Goal: Task Accomplishment & Management: Use online tool/utility

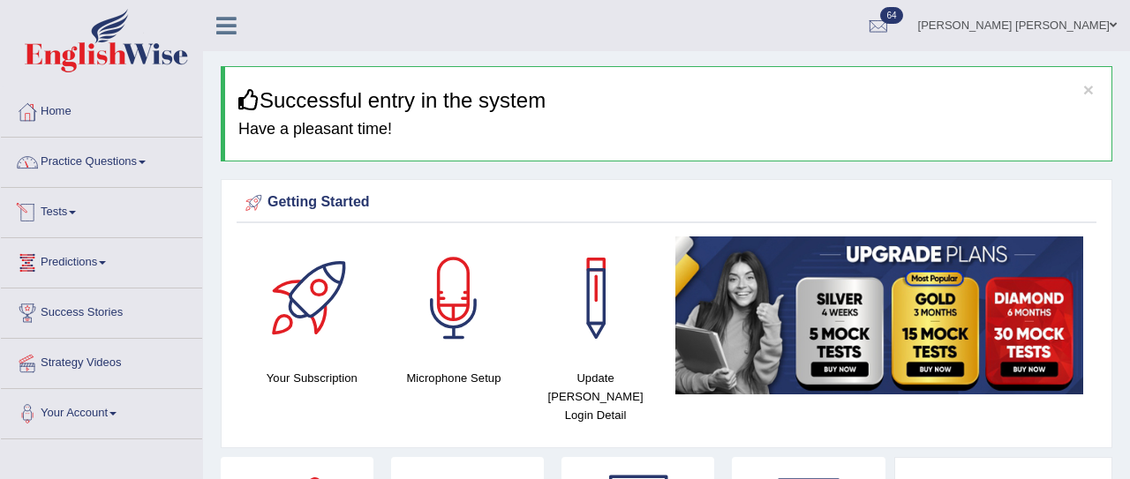
click at [76, 214] on link "Tests" at bounding box center [101, 210] width 201 height 44
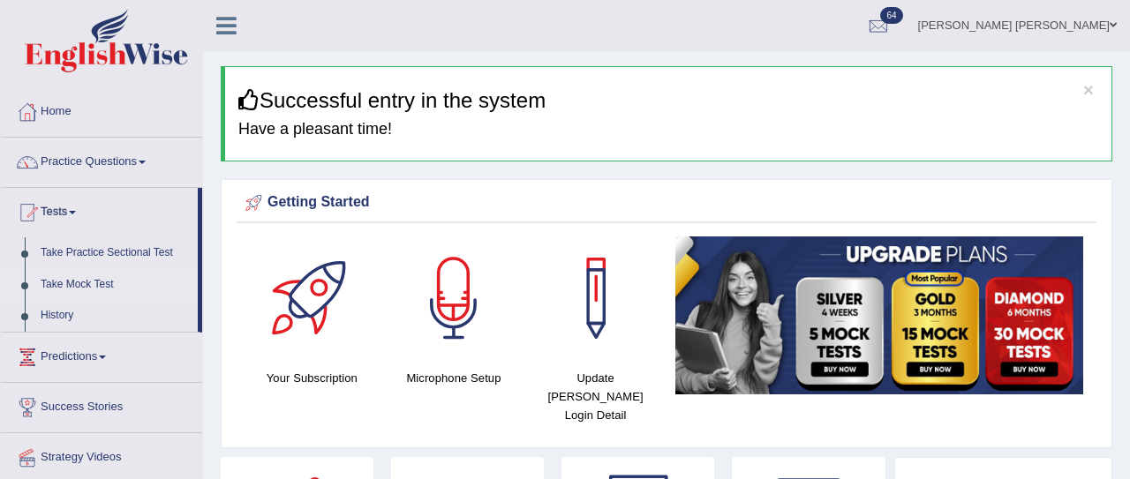
click at [74, 285] on link "Take Mock Test" at bounding box center [115, 285] width 165 height 32
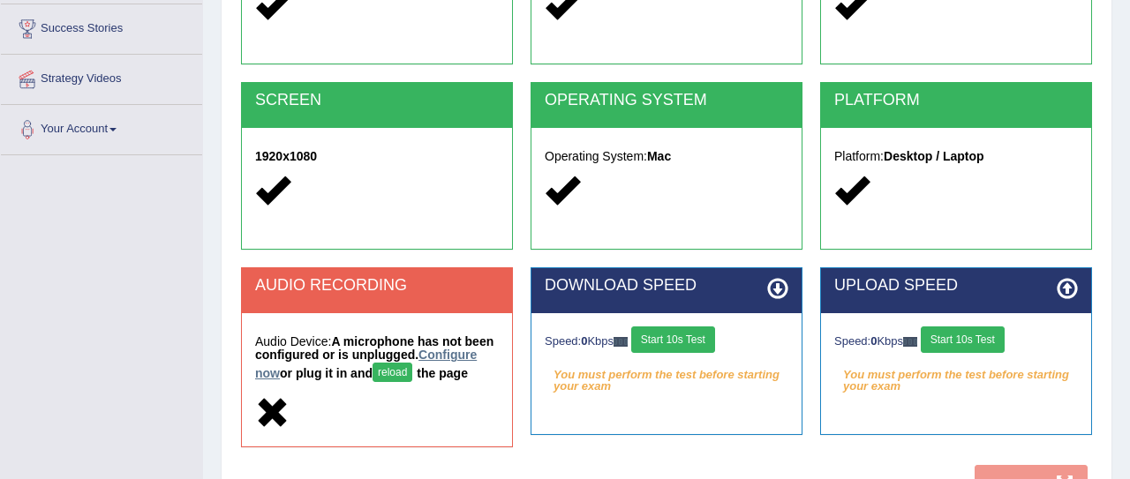
click at [317, 368] on link "Configure now" at bounding box center [366, 364] width 222 height 33
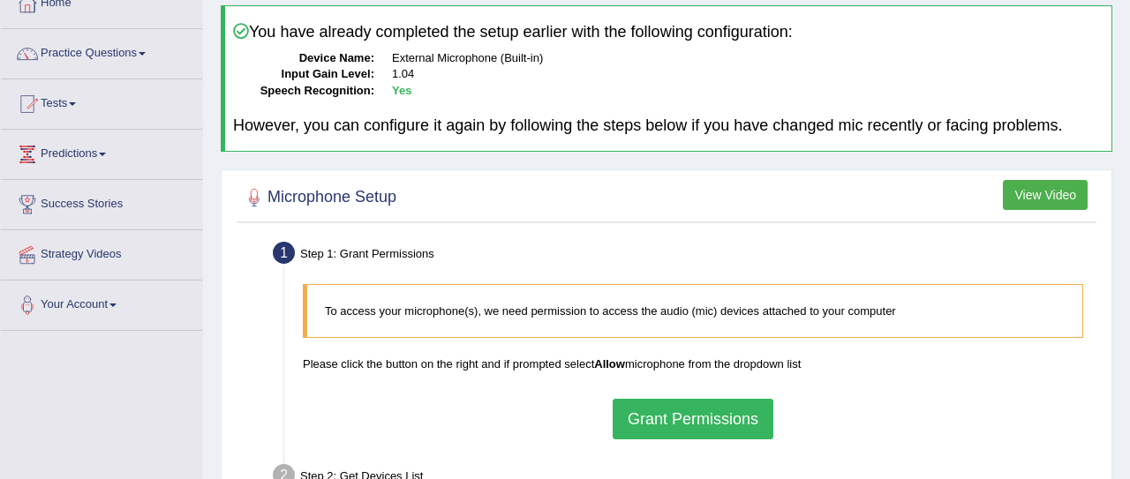
scroll to position [108, 0]
click at [681, 419] on button "Grant Permissions" at bounding box center [693, 420] width 161 height 41
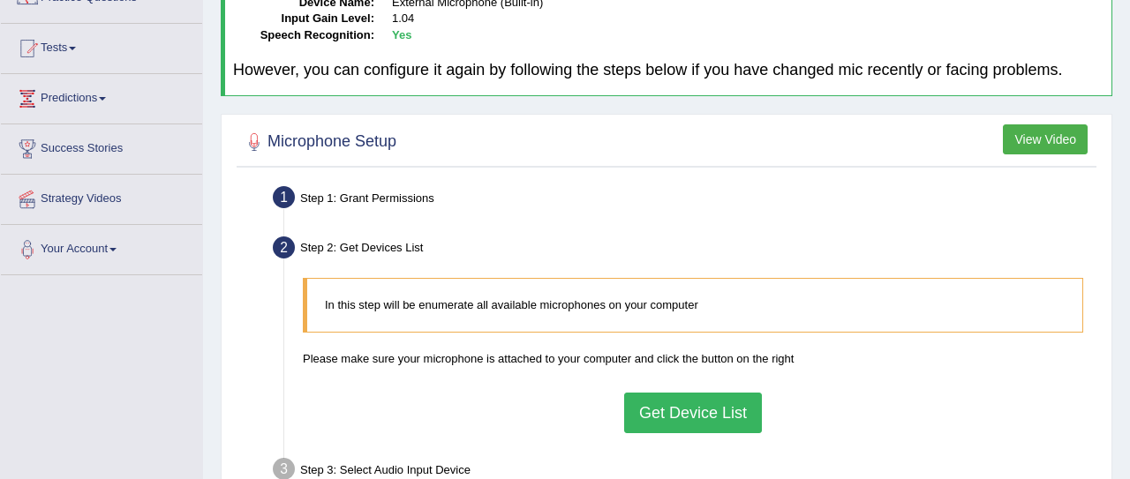
scroll to position [242, 0]
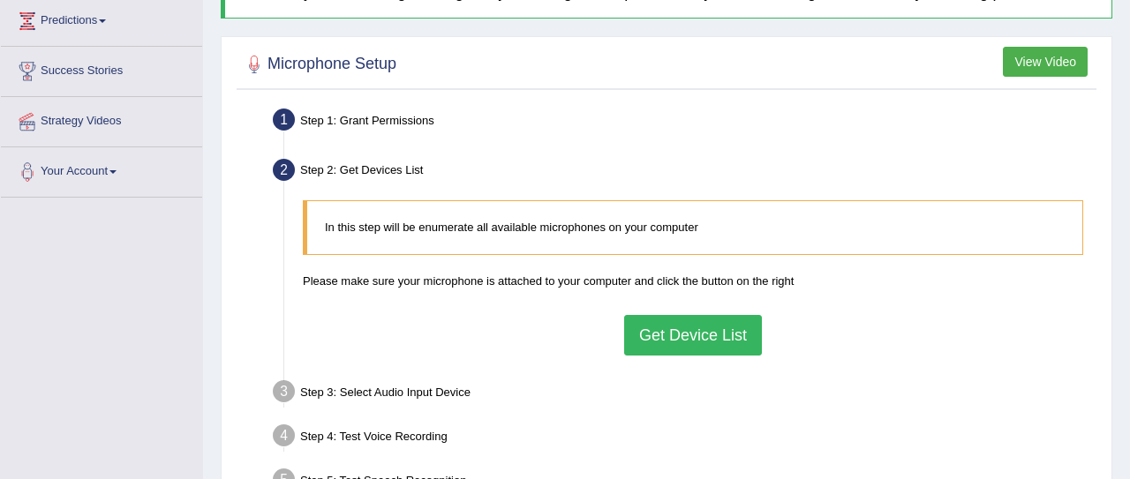
click at [666, 332] on button "Get Device List" at bounding box center [693, 335] width 138 height 41
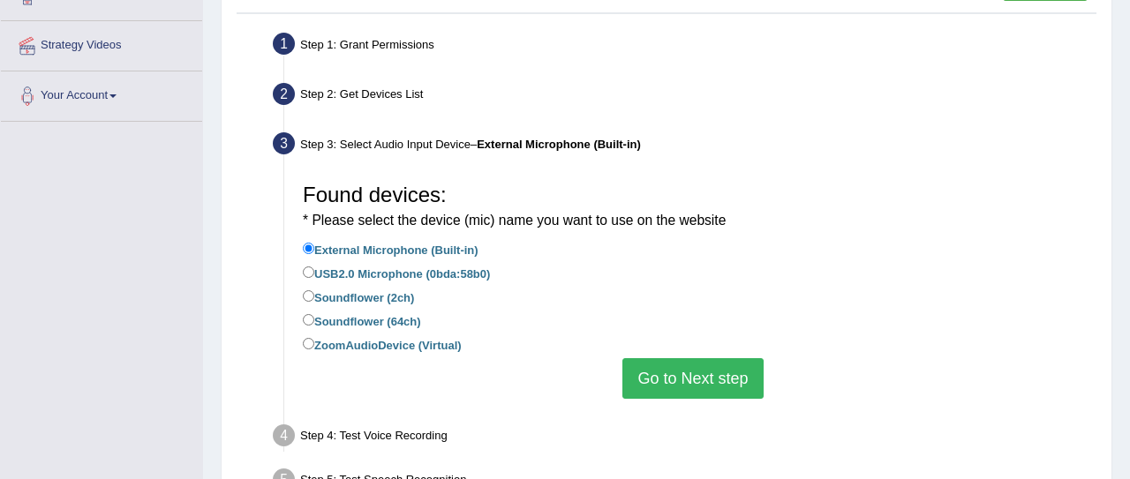
scroll to position [320, 0]
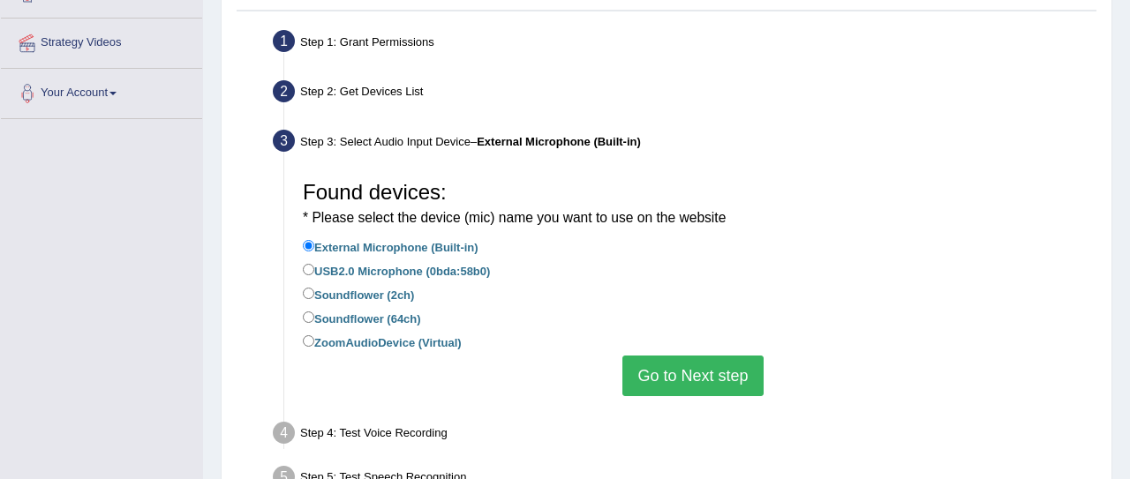
click at [666, 360] on button "Go to Next step" at bounding box center [692, 376] width 140 height 41
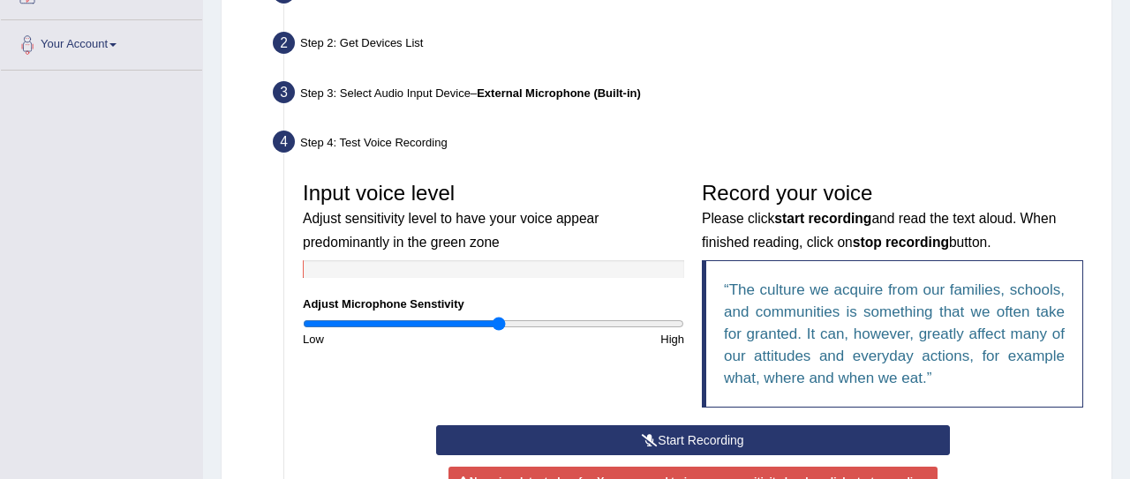
scroll to position [408, 0]
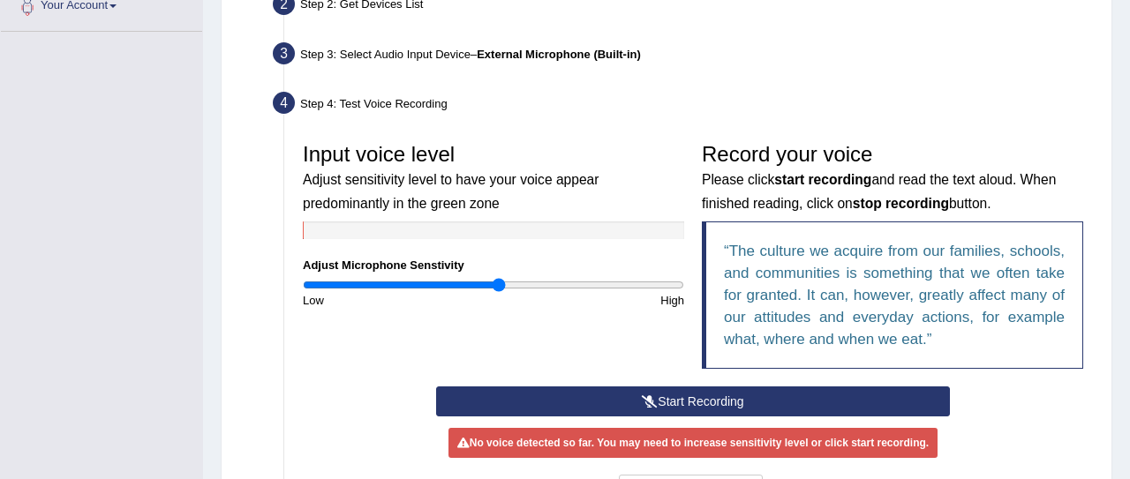
click at [665, 402] on button "Start Recording" at bounding box center [693, 402] width 515 height 30
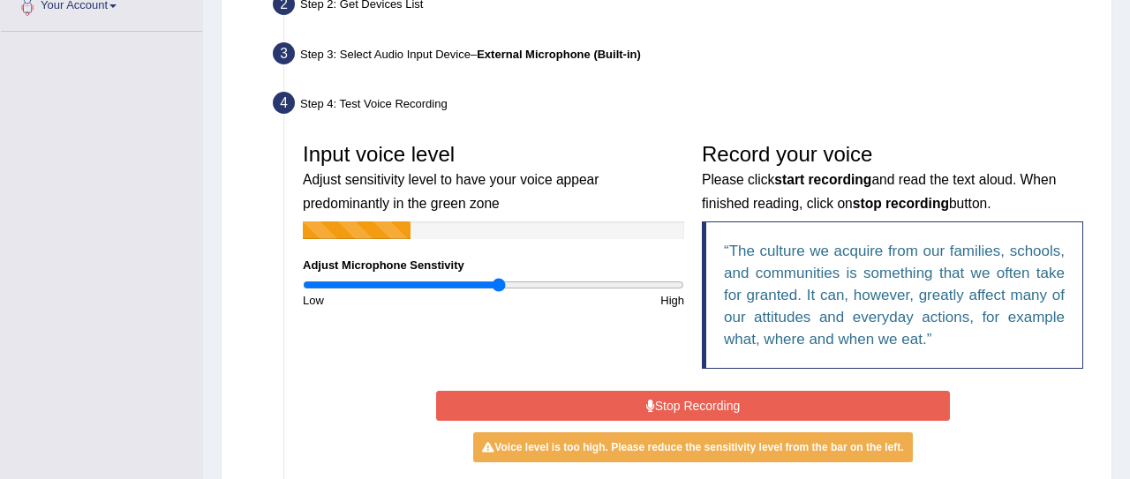
click at [662, 409] on button "Stop Recording" at bounding box center [693, 406] width 515 height 30
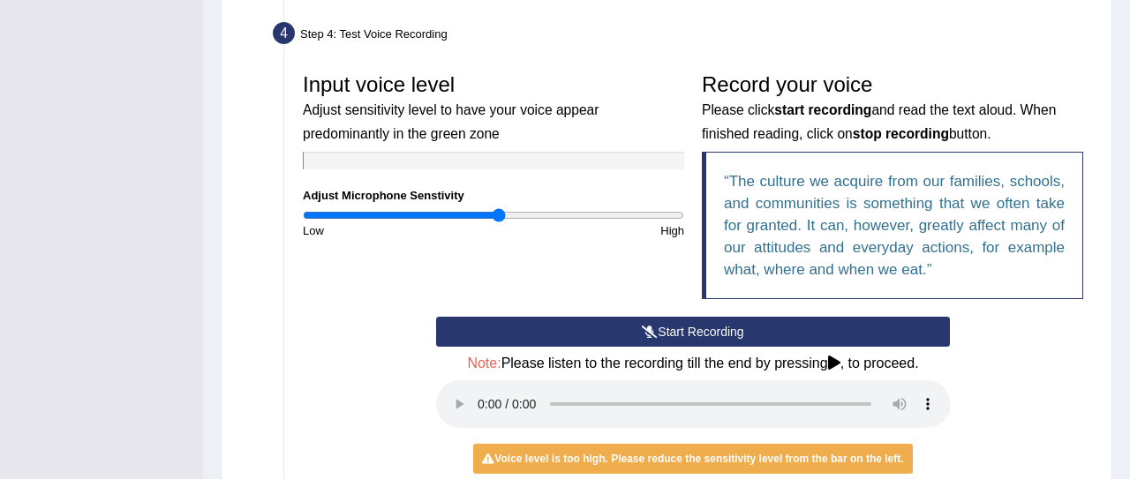
click at [651, 333] on icon at bounding box center [650, 332] width 16 height 12
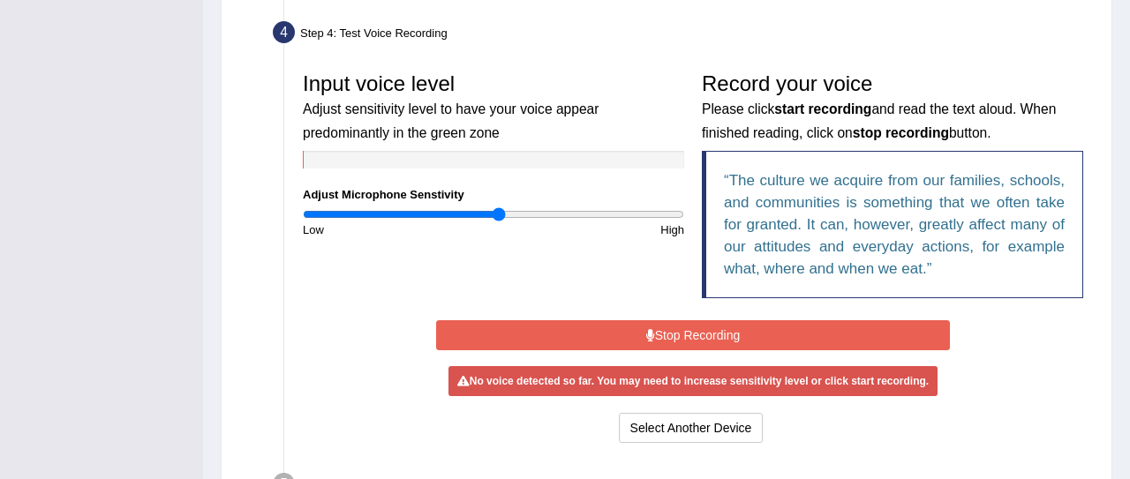
scroll to position [478, 0]
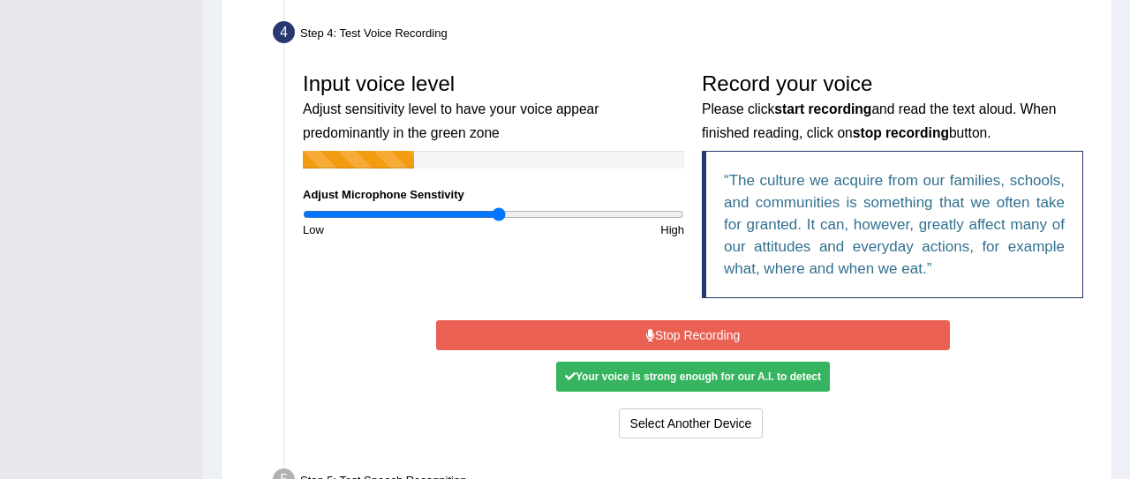
click at [651, 333] on icon at bounding box center [650, 335] width 9 height 12
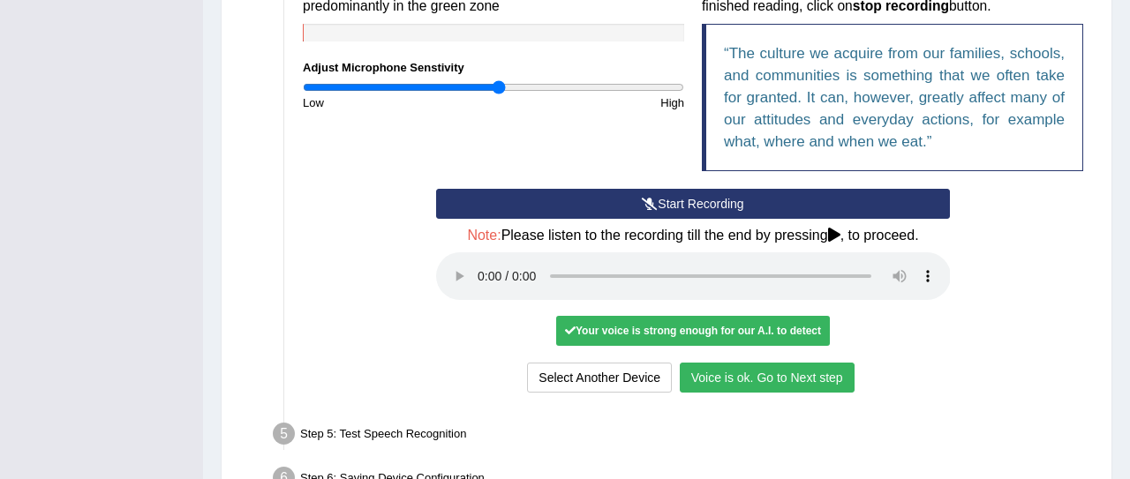
scroll to position [611, 0]
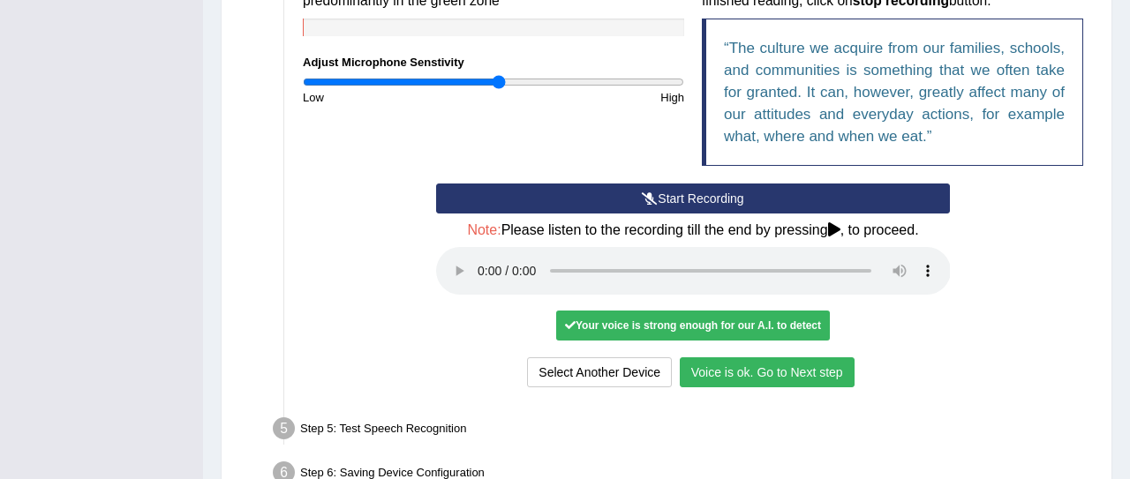
click at [727, 372] on button "Voice is ok. Go to Next step" at bounding box center [767, 372] width 175 height 30
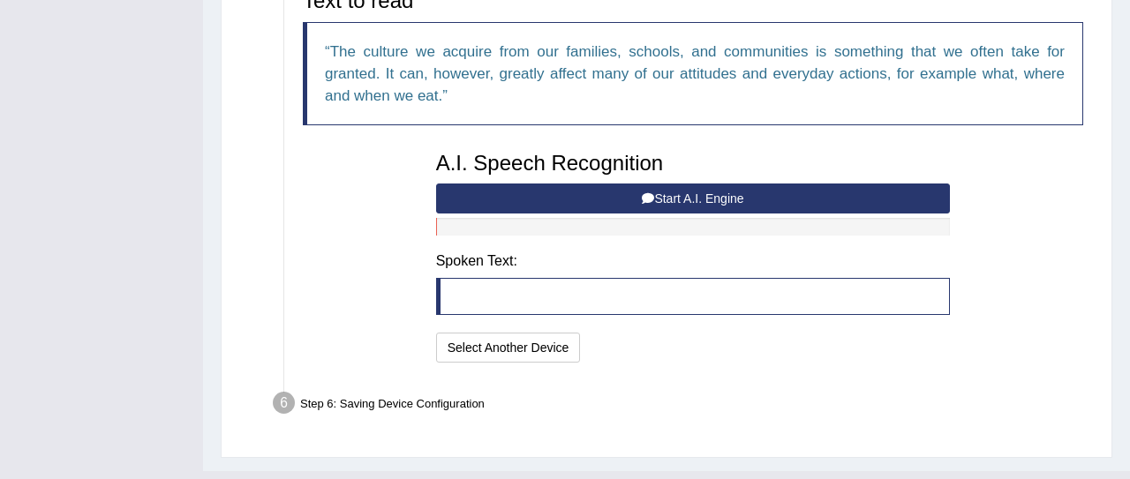
click at [570, 202] on button "Start A.I. Engine" at bounding box center [693, 199] width 515 height 30
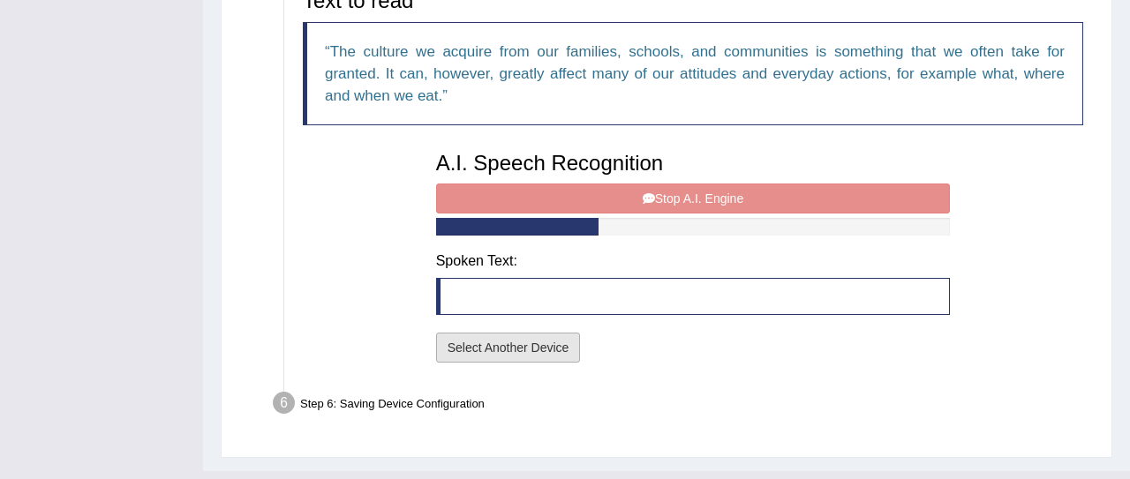
scroll to position [612, 0]
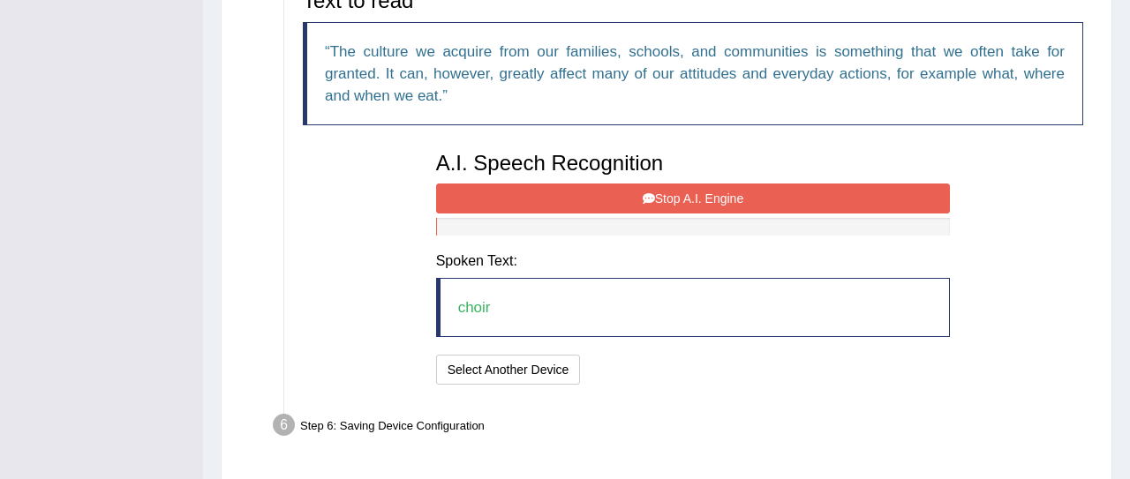
click at [560, 188] on button "Stop A.I. Engine" at bounding box center [693, 199] width 515 height 30
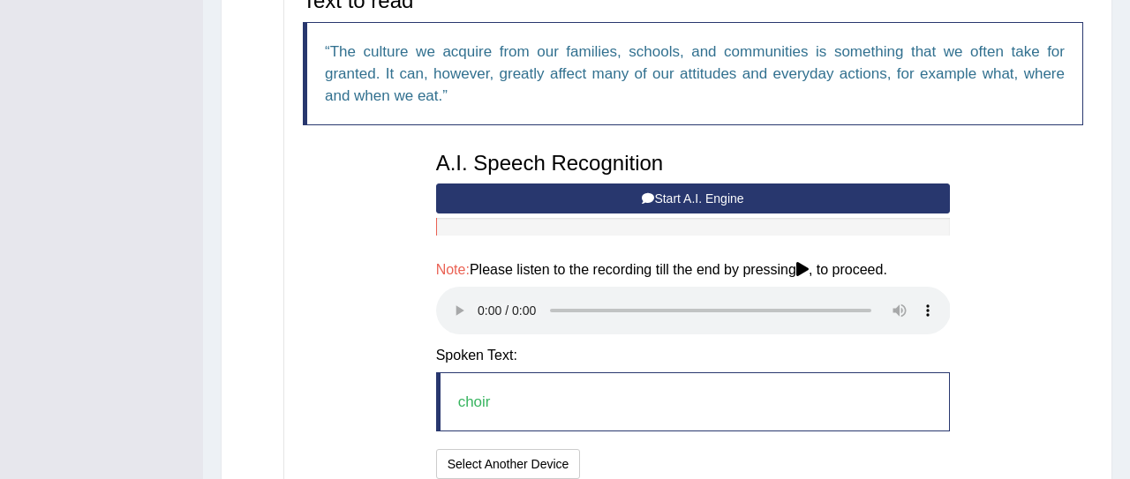
scroll to position [607, 0]
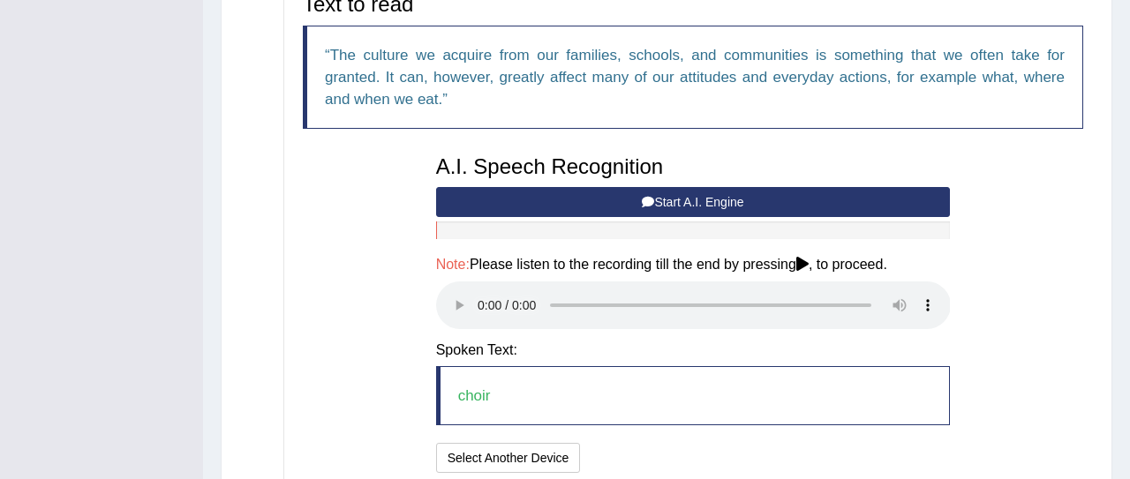
click at [556, 203] on button "Start A.I. Engine" at bounding box center [693, 202] width 515 height 30
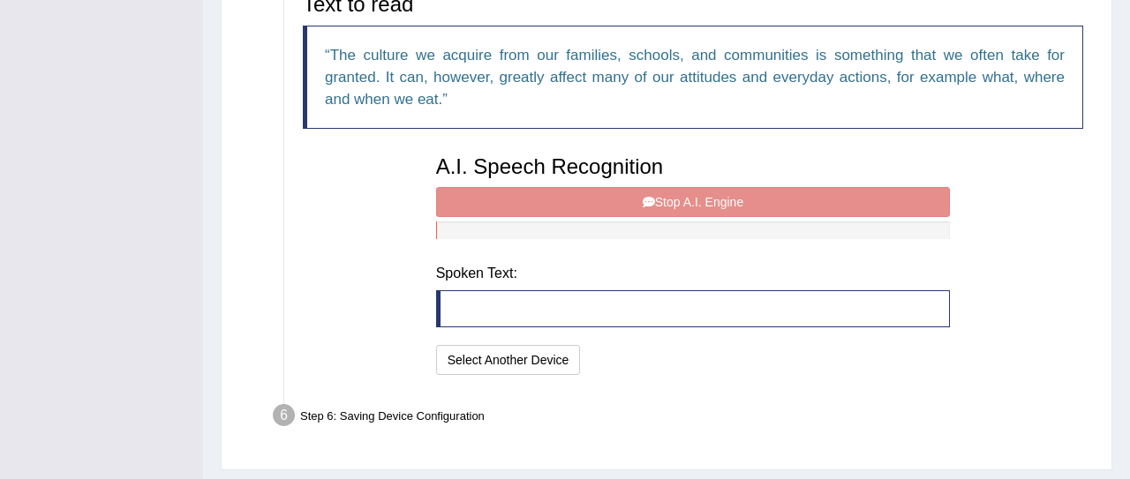
scroll to position [611, 0]
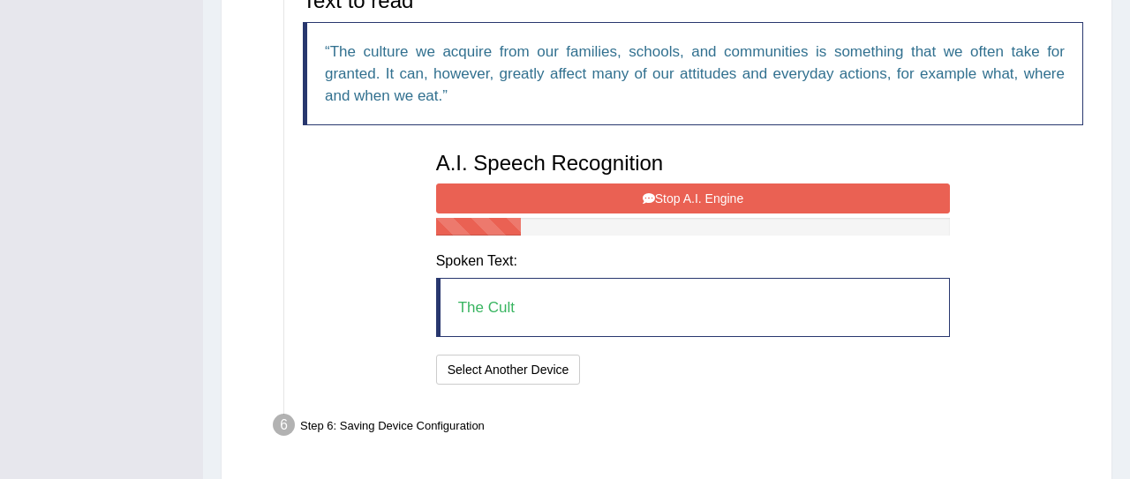
click at [530, 199] on button "Stop A.I. Engine" at bounding box center [693, 199] width 515 height 30
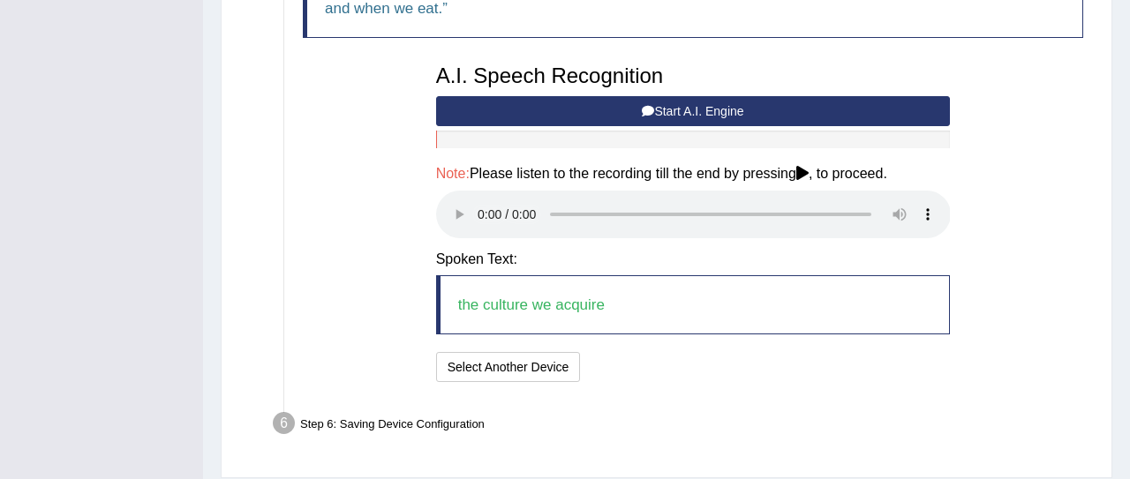
scroll to position [700, 0]
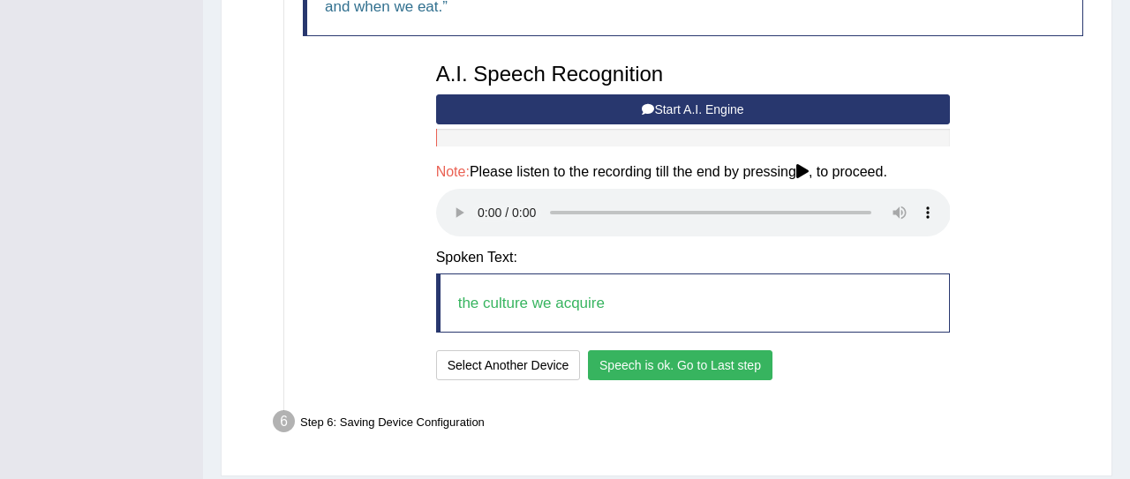
click at [605, 366] on button "Speech is ok. Go to Last step" at bounding box center [680, 365] width 184 height 30
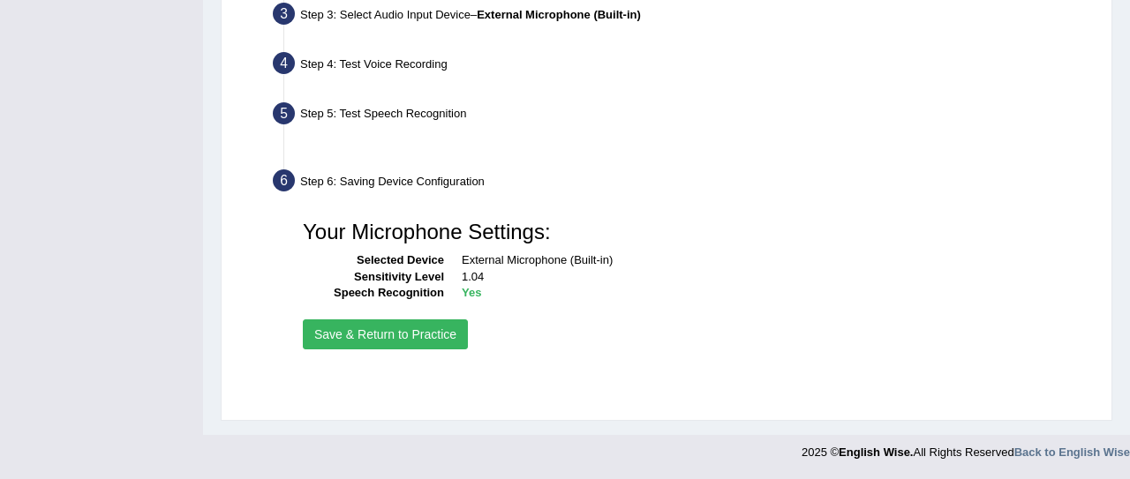
scroll to position [447, 0]
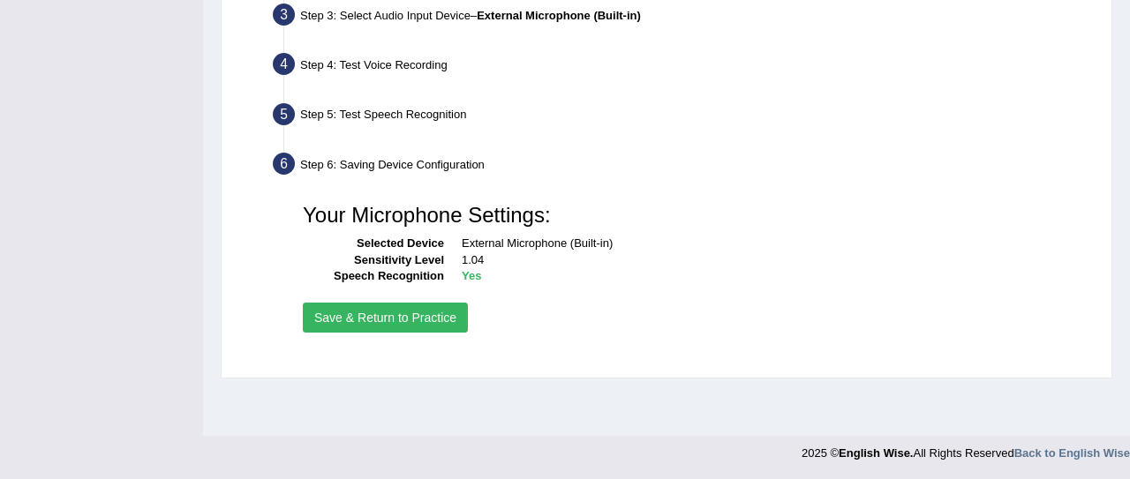
click at [411, 324] on button "Save & Return to Practice" at bounding box center [385, 318] width 165 height 30
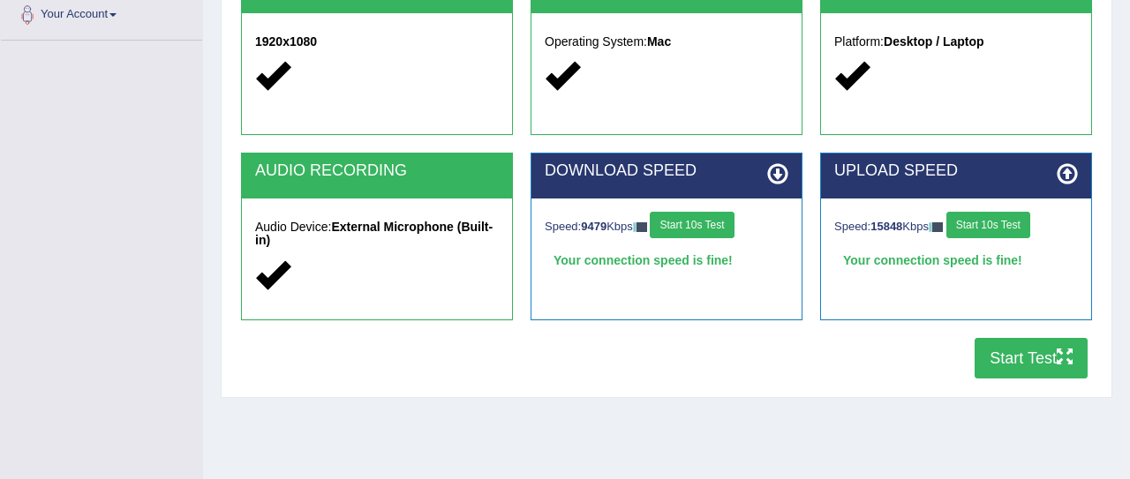
scroll to position [396, 0]
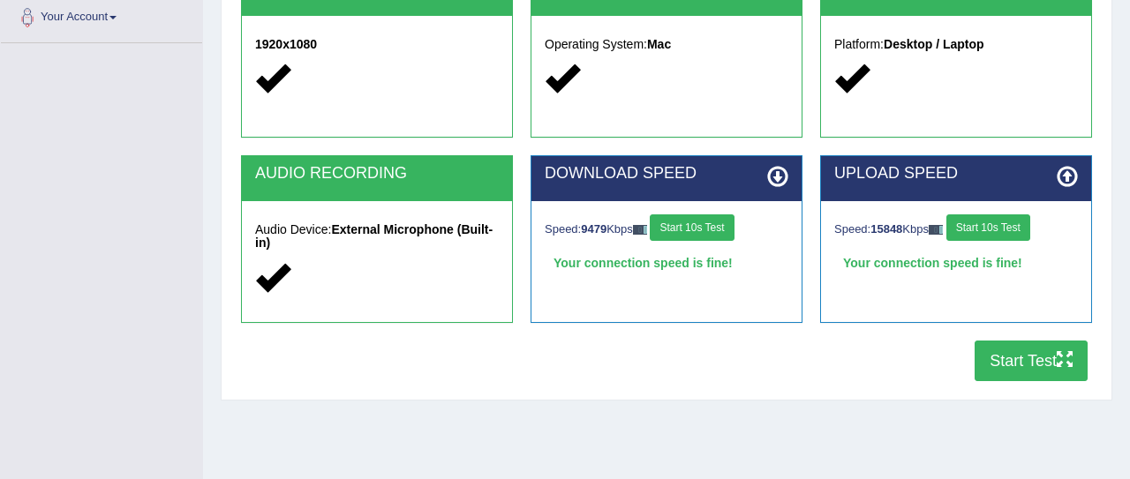
click at [997, 352] on button "Start Test" at bounding box center [1030, 361] width 113 height 41
